Goal: Check status: Check status

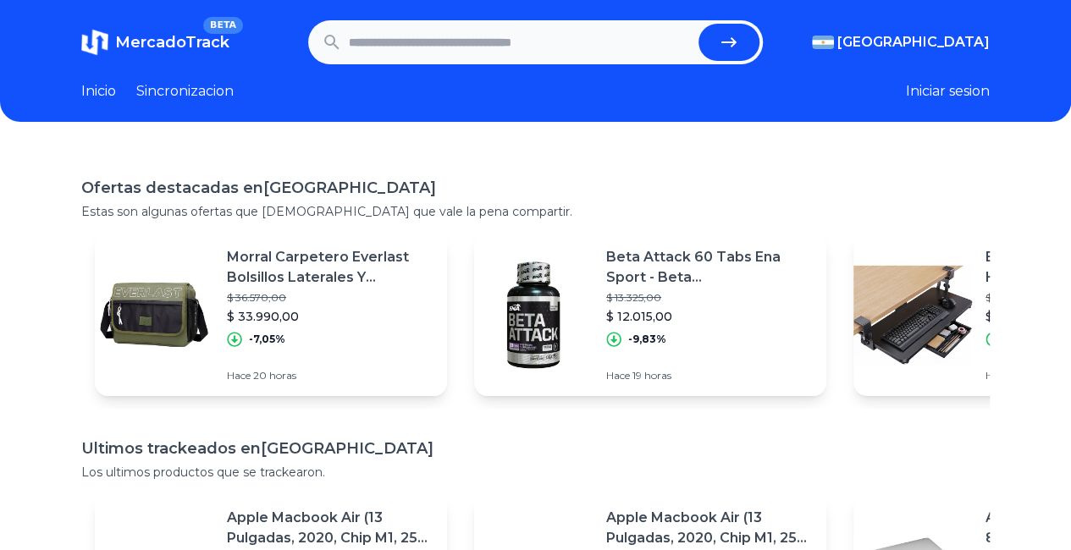
click at [550, 45] on input "text" at bounding box center [520, 42] width 343 height 37
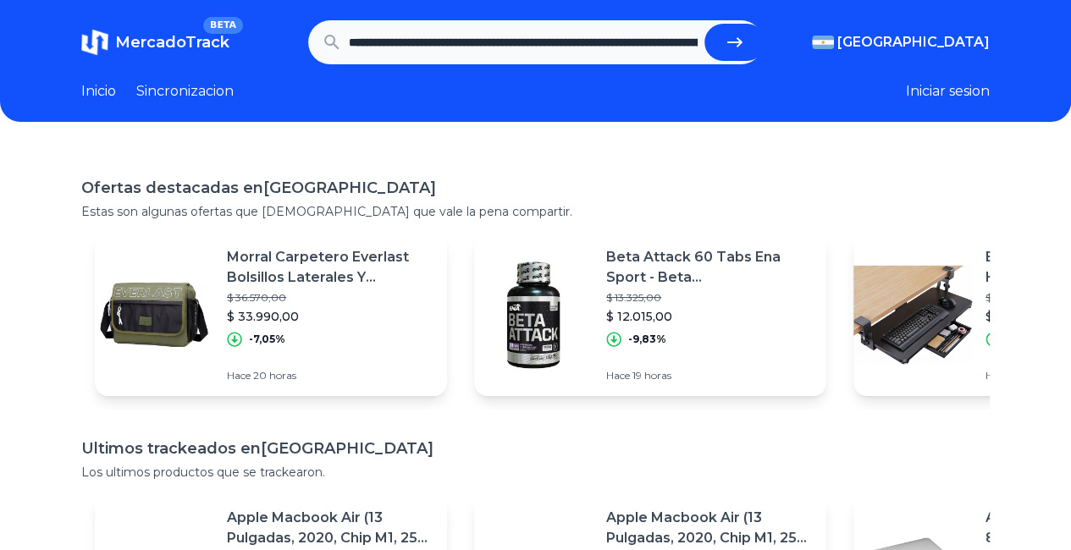
click at [725, 38] on button "submit" at bounding box center [735, 42] width 61 height 37
type input "**********"
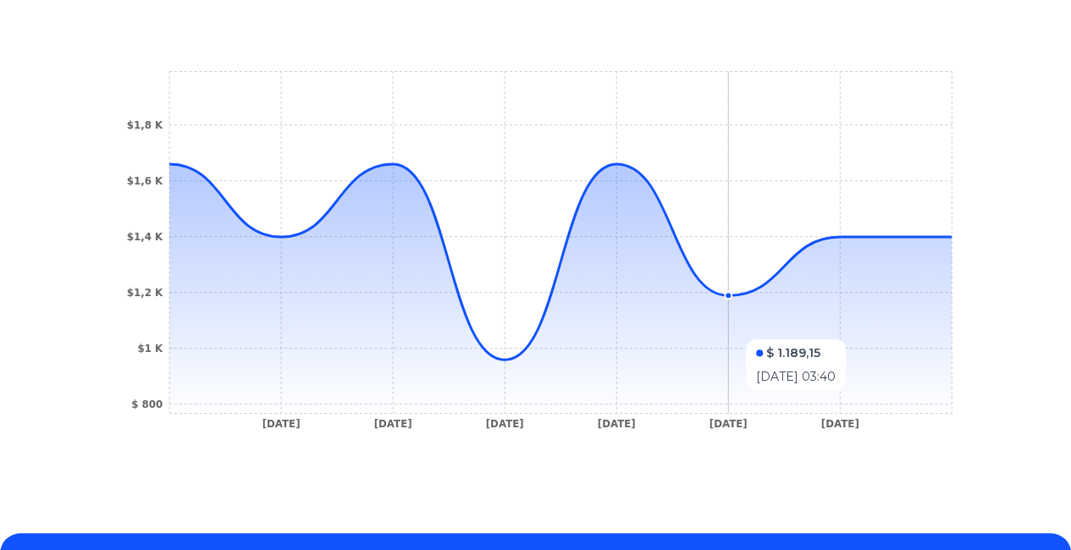
scroll to position [432, 0]
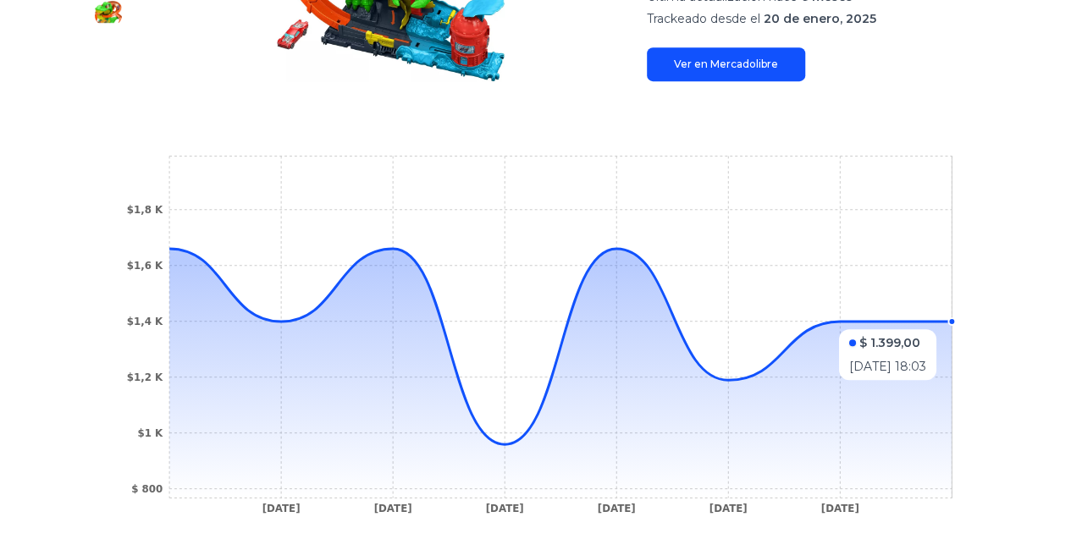
drag, startPoint x: 962, startPoint y: 291, endPoint x: 877, endPoint y: 297, distance: 84.9
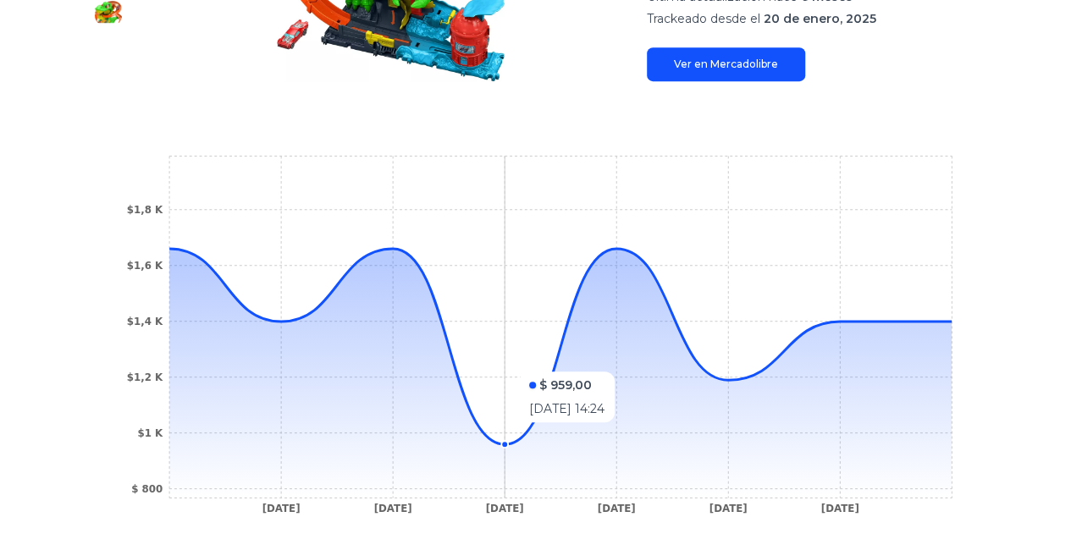
drag, startPoint x: 910, startPoint y: 318, endPoint x: 628, endPoint y: 324, distance: 282.0
click at [547, 336] on icon "14 Feb 25 14 Feb 25 26 Feb 25 7 Mar 25 20 Mar 25 22 Mar 25 $ 800 $1 K $1,2 K $1…" at bounding box center [535, 339] width 841 height 381
click at [1024, 308] on div "Trackings Hot Wheels Pista Jurassic World T-rex Vs Fire Station 36 Cm Color Mul…" at bounding box center [535, 154] width 1071 height 874
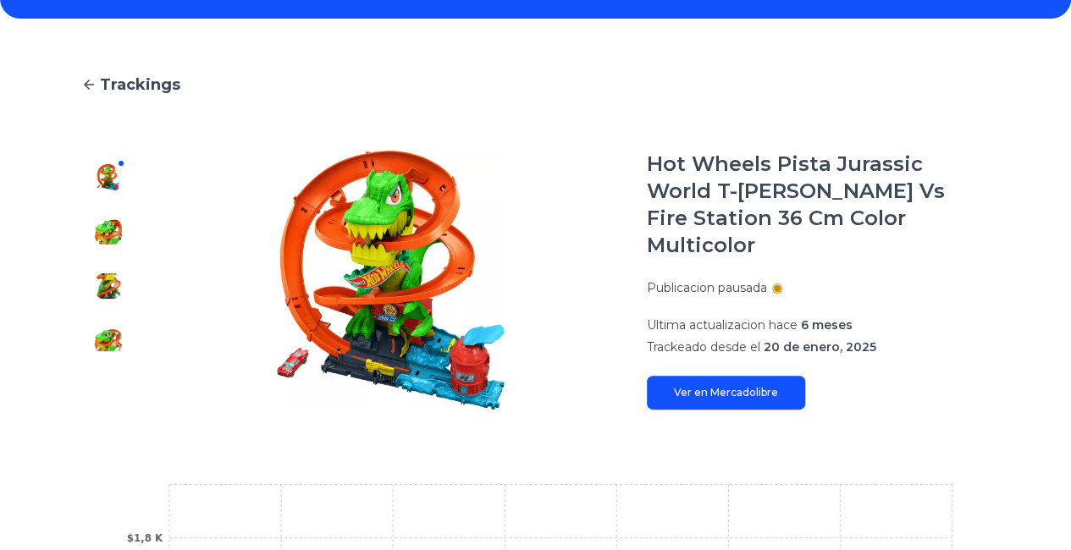
scroll to position [8, 13]
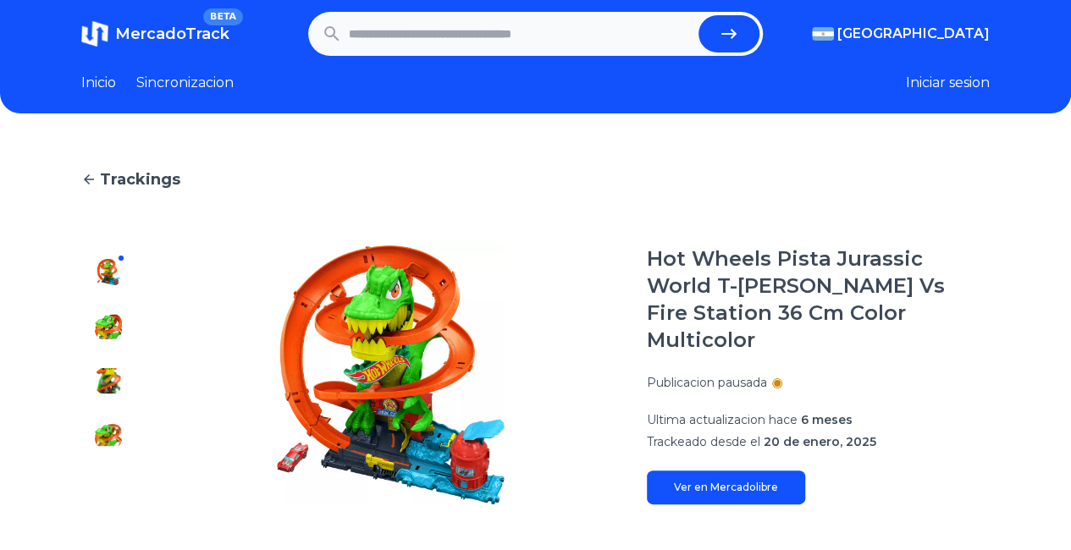
click at [81, 169] on link "Trackings" at bounding box center [535, 180] width 909 height 24
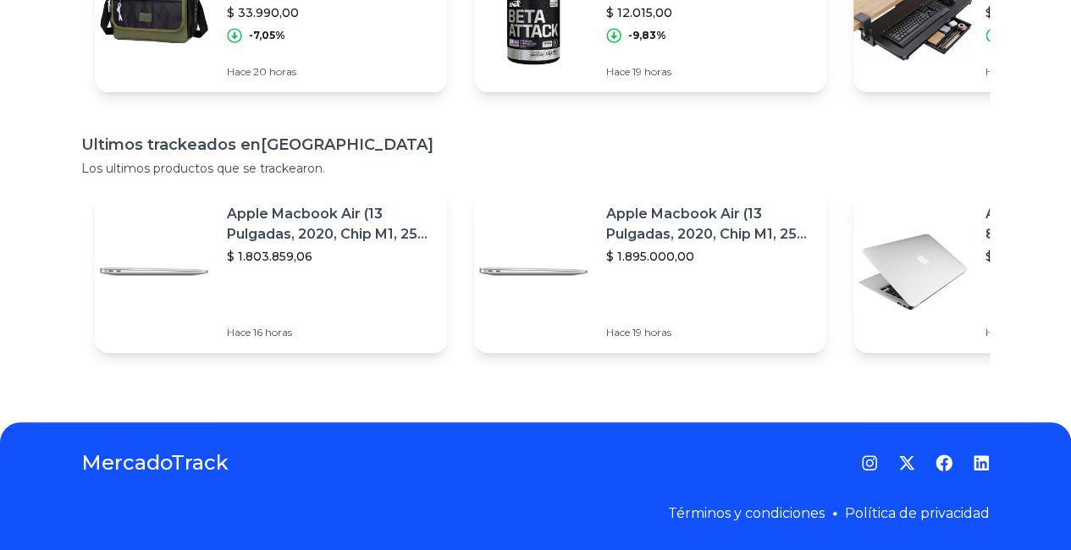
scroll to position [318, 0]
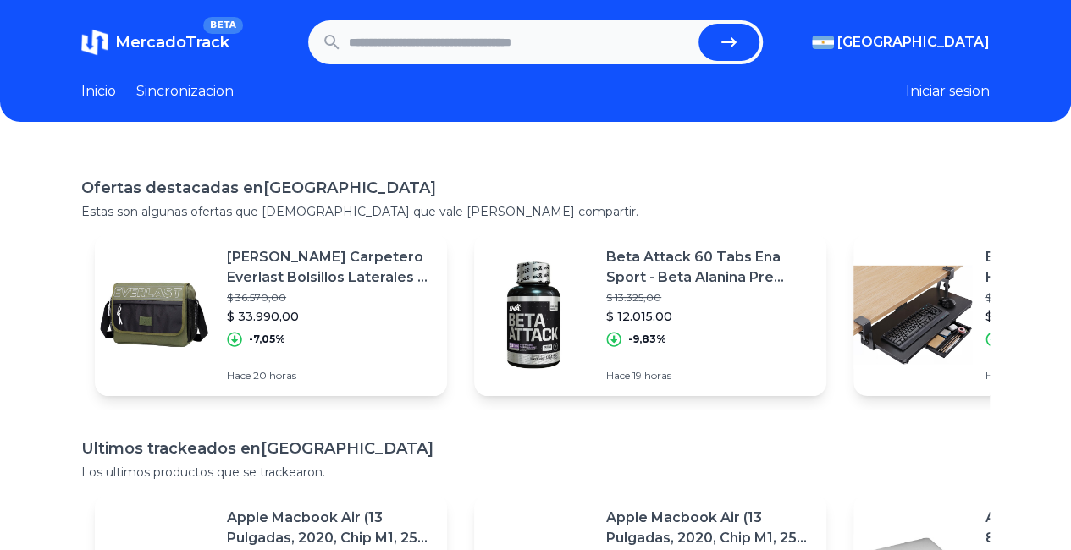
click at [478, 36] on input "text" at bounding box center [520, 42] width 343 height 37
paste input "**********"
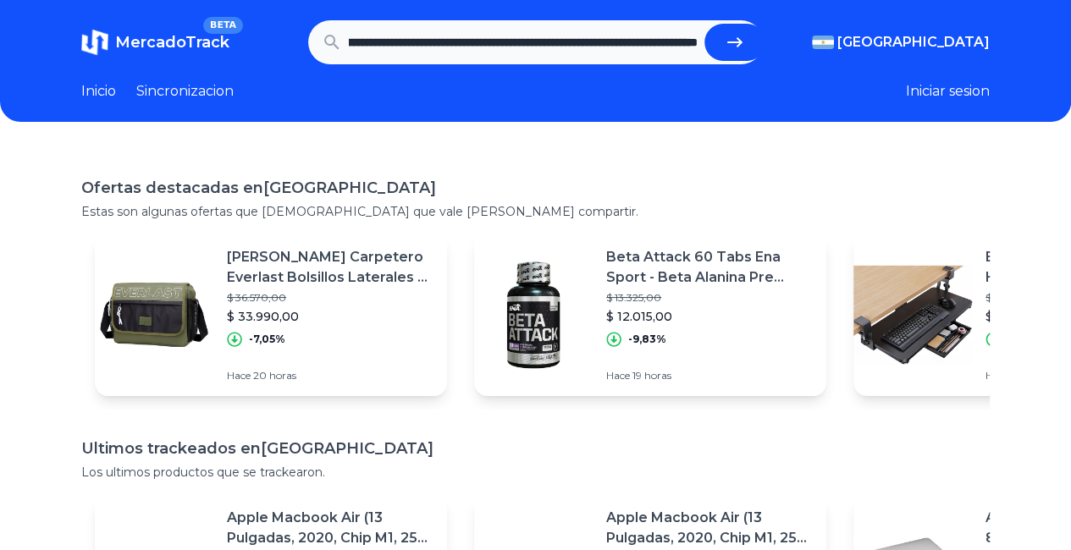
click at [705, 24] on button "submit" at bounding box center [735, 42] width 61 height 37
type input "**********"
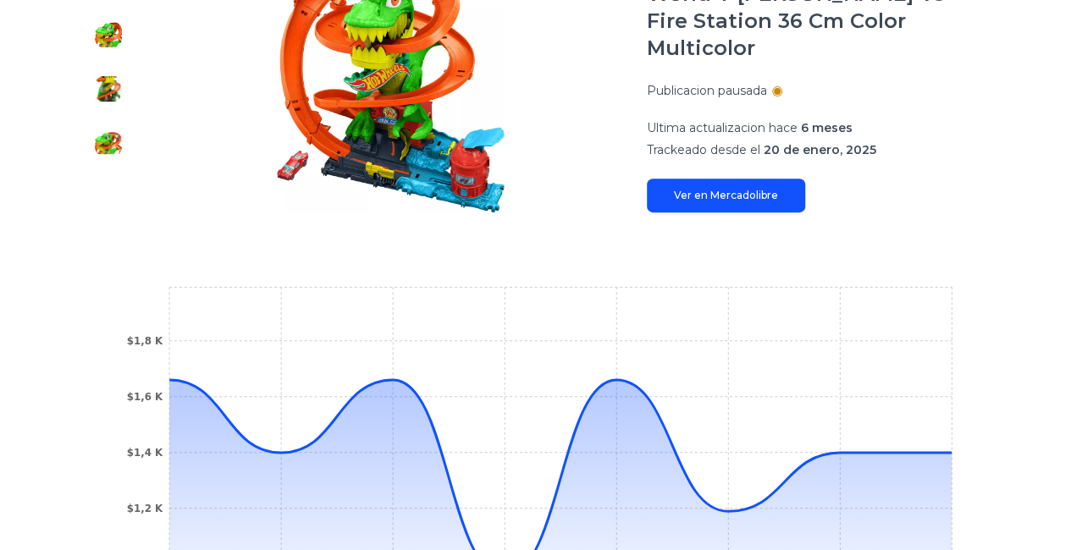
scroll to position [93, 0]
